Goal: Find specific page/section: Find specific page/section

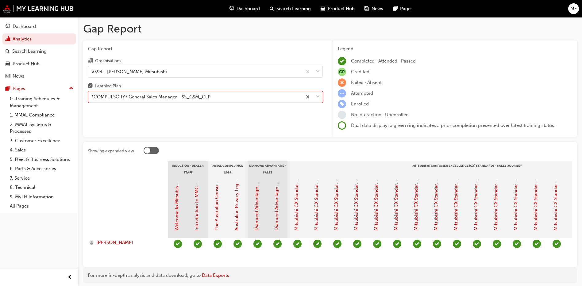
scroll to position [0, 264]
